Goal: Task Accomplishment & Management: Manage account settings

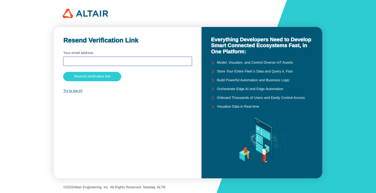
click at [107, 63] on input "text" at bounding box center [128, 61] width 124 height 4
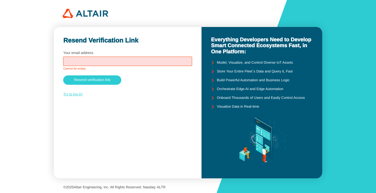
click at [79, 91] on div "Try to log in!" at bounding box center [127, 74] width 129 height 50
click at [76, 95] on link "Try to log in!" at bounding box center [72, 94] width 19 height 4
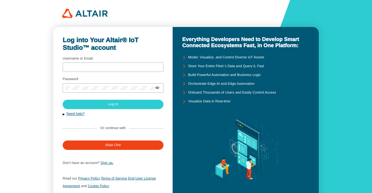
click at [64, 114] on button "Need help?" at bounding box center [113, 114] width 101 height 5
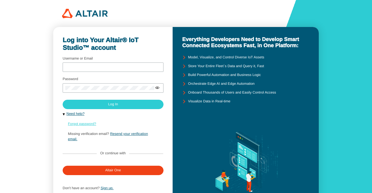
click at [74, 125] on link "Forgot password?" at bounding box center [82, 124] width 28 height 4
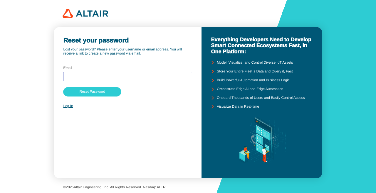
click at [96, 77] on input "text" at bounding box center [128, 77] width 124 height 4
type input "o"
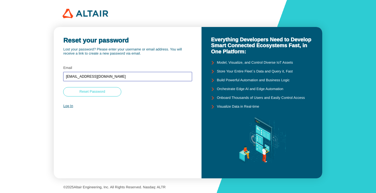
type input "itcenter@fda.moph.go.th"
click at [103, 94] on paper-button "Reset Password" at bounding box center [92, 91] width 58 height 9
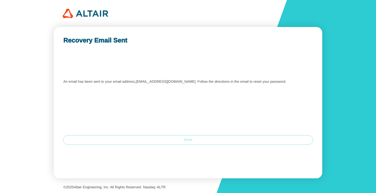
click at [162, 139] on paper-button "Done" at bounding box center [188, 140] width 250 height 9
